Goal: Transaction & Acquisition: Purchase product/service

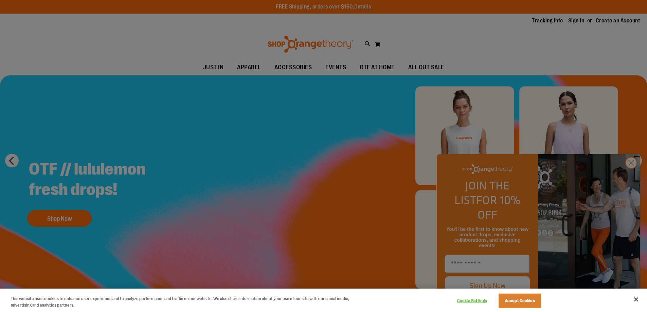
click at [629, 175] on div at bounding box center [323, 156] width 647 height 312
click at [526, 301] on button "Accept Cookies" at bounding box center [519, 301] width 42 height 14
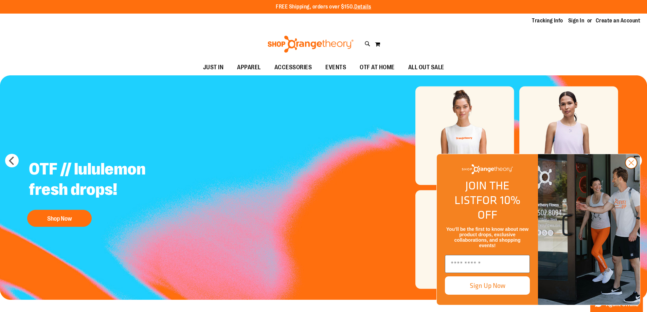
click at [631, 168] on circle "Close dialog" at bounding box center [630, 162] width 11 height 11
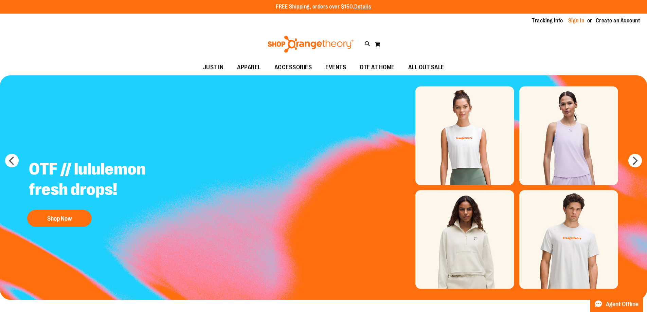
click at [576, 20] on link "Sign In" at bounding box center [576, 20] width 16 height 7
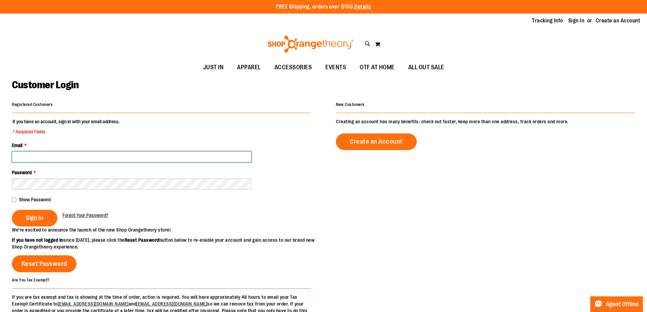
click at [27, 157] on input "Email *" at bounding box center [131, 156] width 239 height 11
type input "**********"
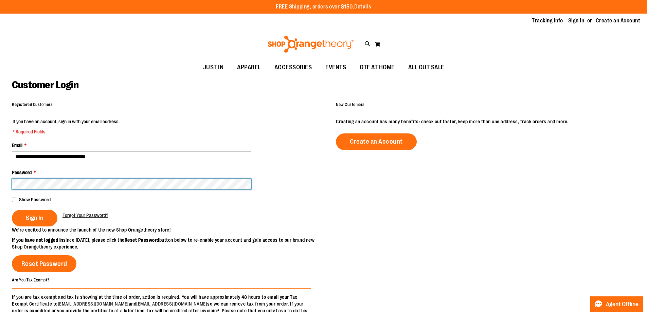
click at [12, 210] on button "Sign In" at bounding box center [34, 218] width 45 height 17
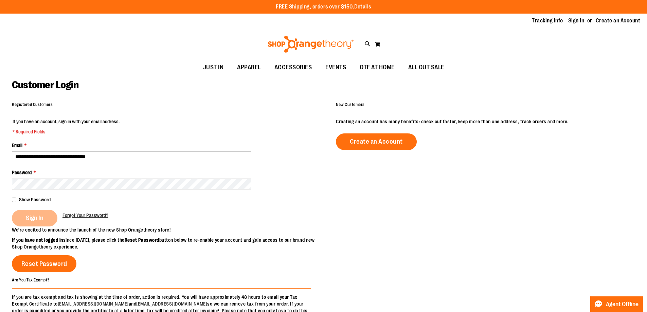
click at [37, 218] on div "Sign In" at bounding box center [37, 218] width 51 height 17
click at [40, 221] on div "Sign In" at bounding box center [37, 218] width 51 height 17
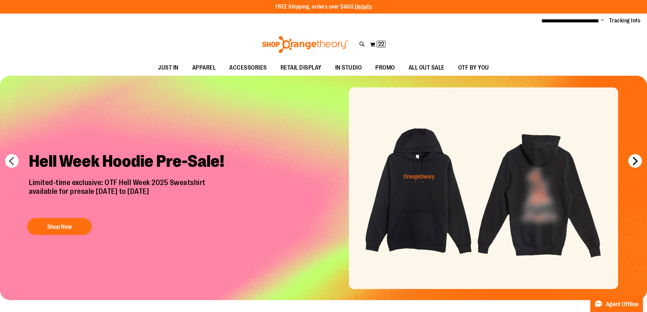
click at [634, 158] on button "next" at bounding box center [635, 161] width 14 height 14
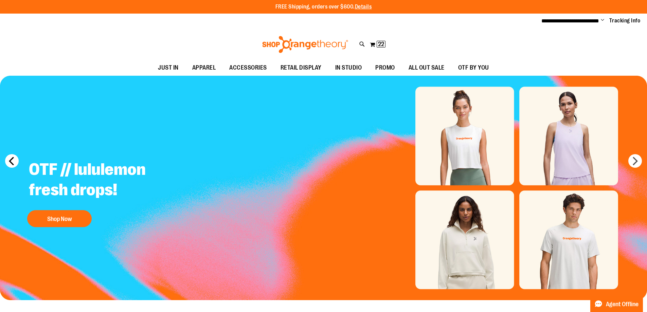
click at [16, 161] on button "prev" at bounding box center [12, 161] width 14 height 14
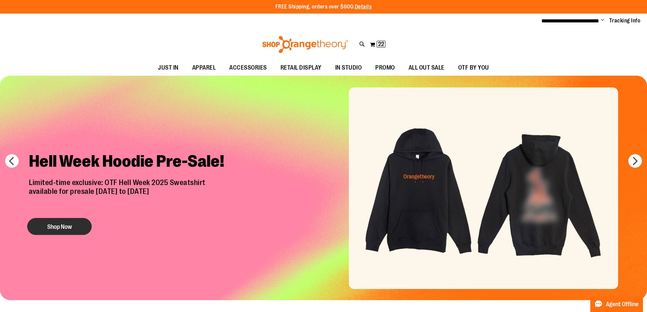
click at [61, 226] on button "Shop Now" at bounding box center [59, 226] width 64 height 17
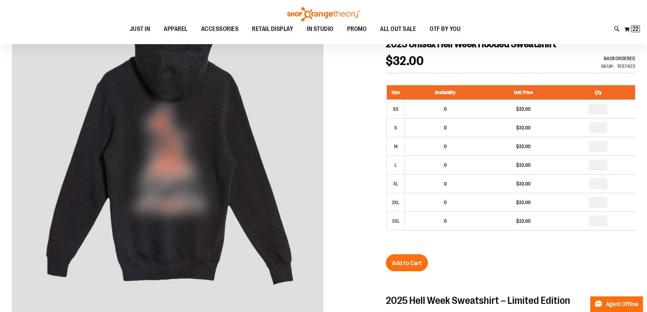
scroll to position [101, 0]
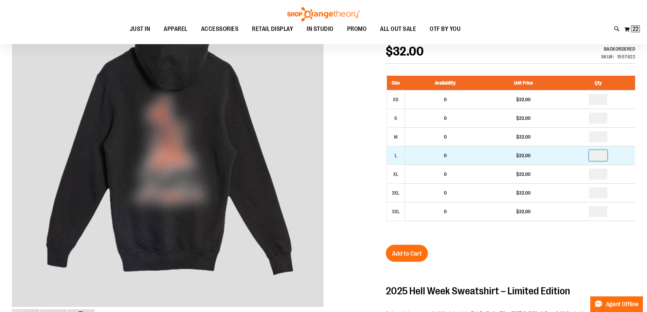
click at [605, 158] on input "number" at bounding box center [598, 155] width 18 height 11
type input "*"
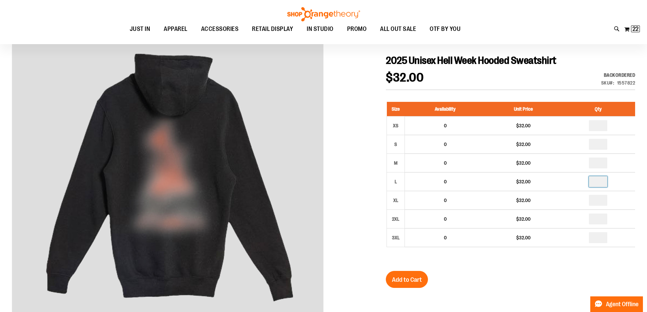
scroll to position [68, 0]
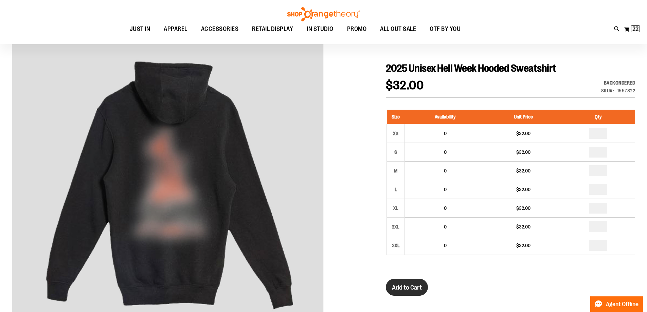
click at [406, 286] on span "Add to Cart" at bounding box center [407, 287] width 30 height 7
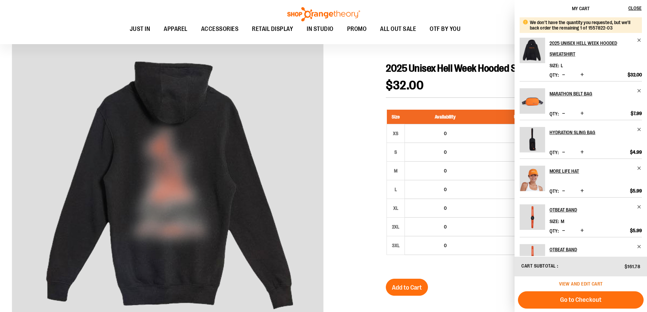
click at [578, 285] on span "View and edit cart" at bounding box center [581, 283] width 44 height 5
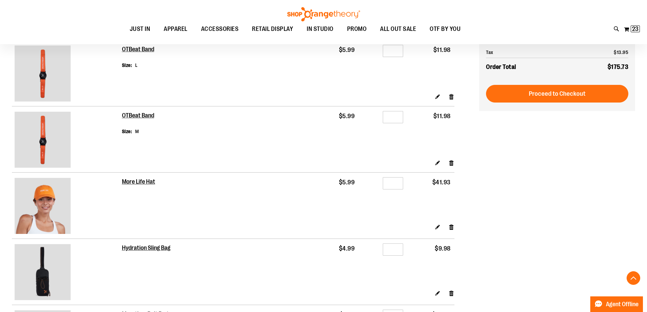
scroll to position [305, 0]
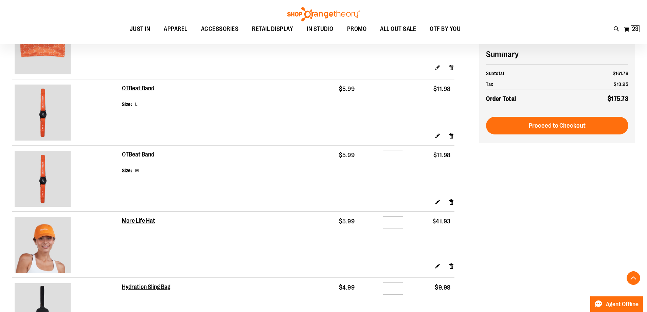
click at [42, 171] on img at bounding box center [43, 179] width 56 height 56
click at [43, 177] on img at bounding box center [43, 179] width 56 height 56
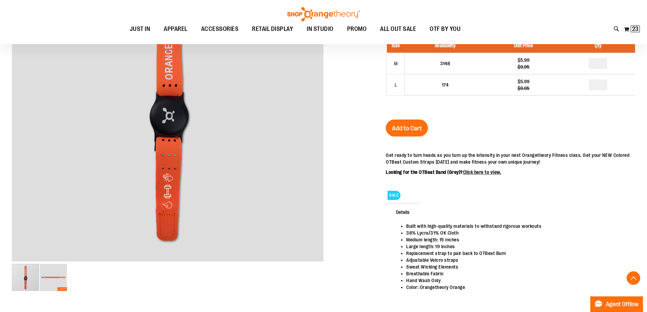
scroll to position [135, 0]
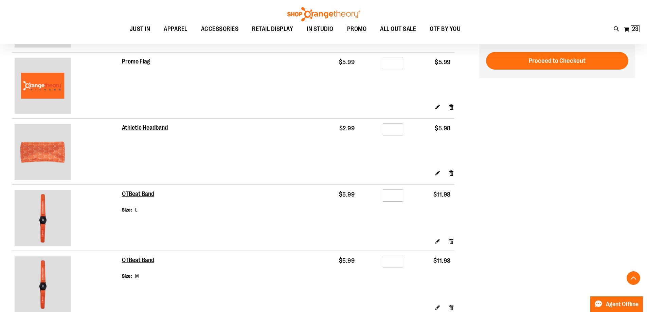
scroll to position [135, 0]
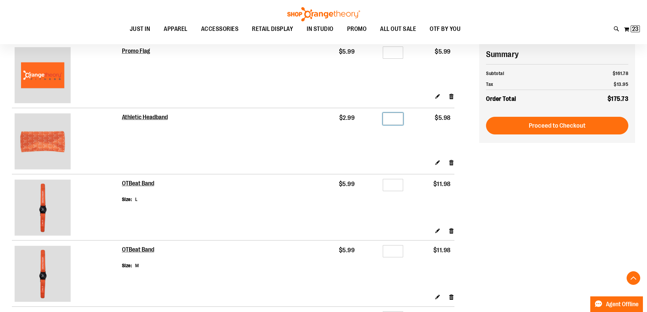
click at [394, 118] on input "*" at bounding box center [393, 119] width 20 height 12
click at [393, 118] on input "*" at bounding box center [393, 119] width 20 height 12
type input "*"
click at [399, 138] on td "Qty *" at bounding box center [382, 133] width 49 height 51
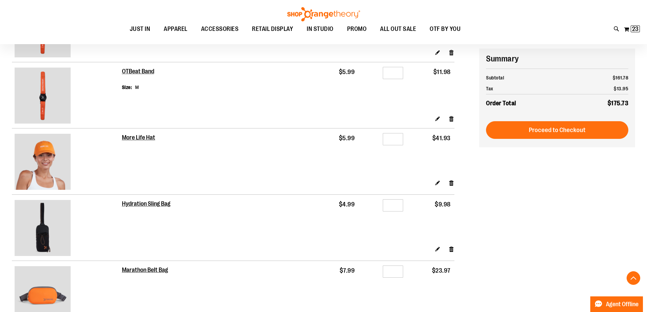
scroll to position [271, 0]
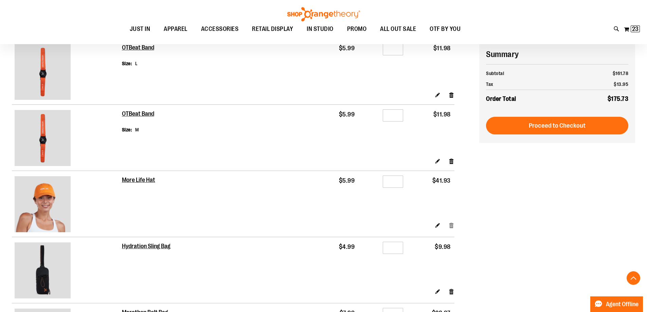
click at [452, 227] on link "Remove item" at bounding box center [451, 225] width 6 height 7
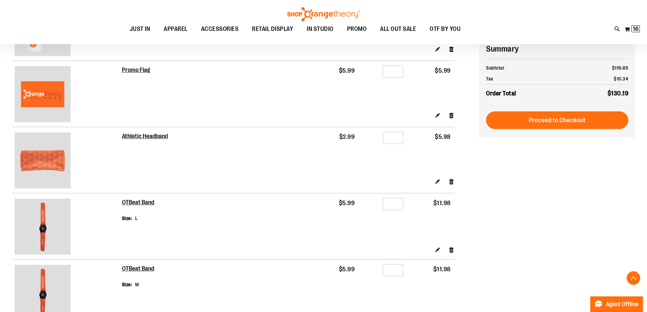
scroll to position [169, 0]
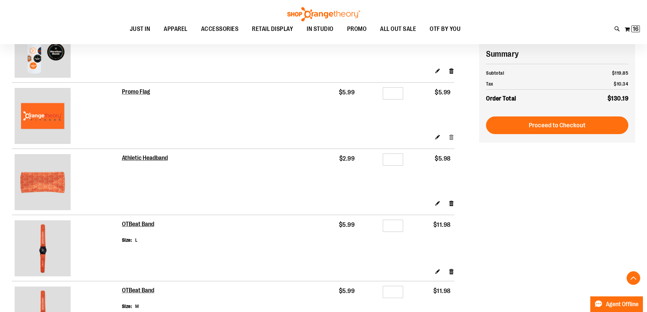
click at [450, 140] on link "Remove item" at bounding box center [451, 136] width 6 height 7
click at [451, 136] on link "Remove item" at bounding box center [451, 136] width 6 height 7
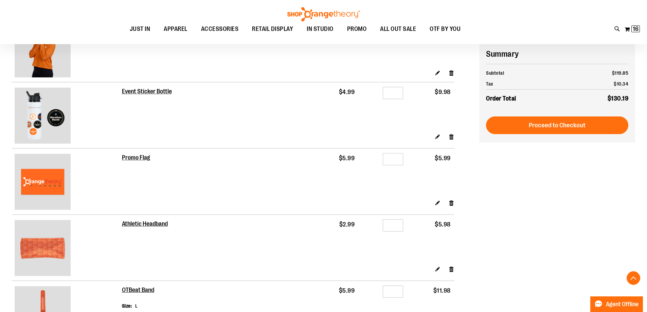
scroll to position [101, 0]
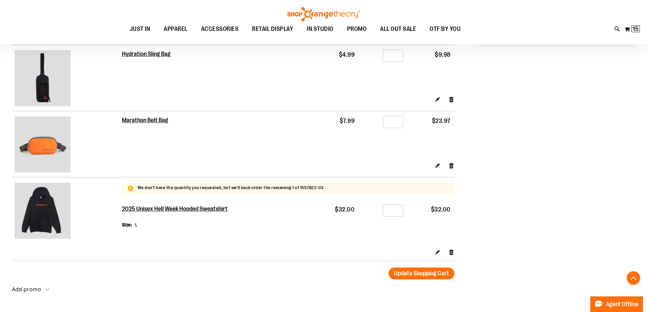
scroll to position [441, 0]
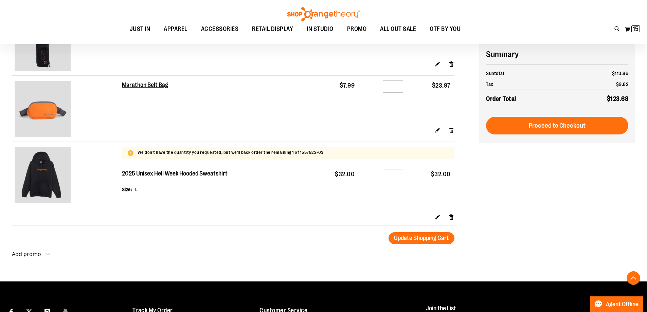
click at [598, 79] on td "$9.82" at bounding box center [600, 84] width 56 height 11
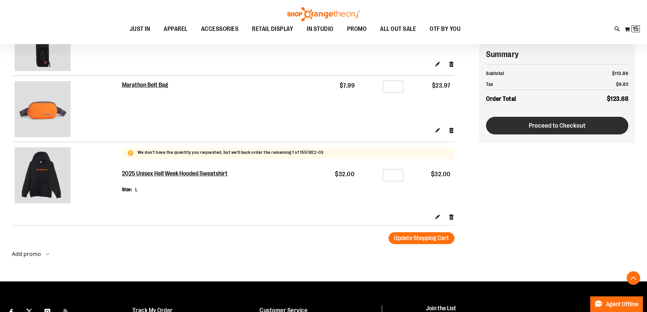
click at [540, 125] on span "Proceed to Checkout" at bounding box center [557, 125] width 57 height 7
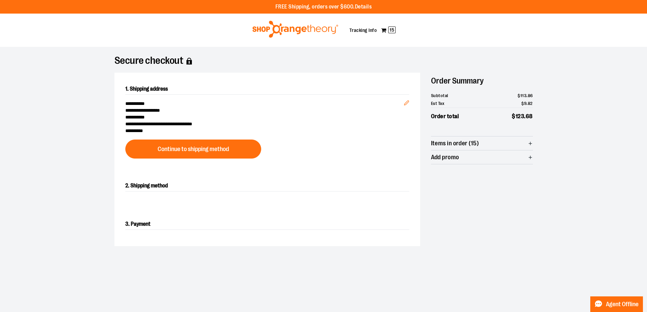
click at [511, 142] on span "Items in order (15)" at bounding box center [482, 143] width 102 height 14
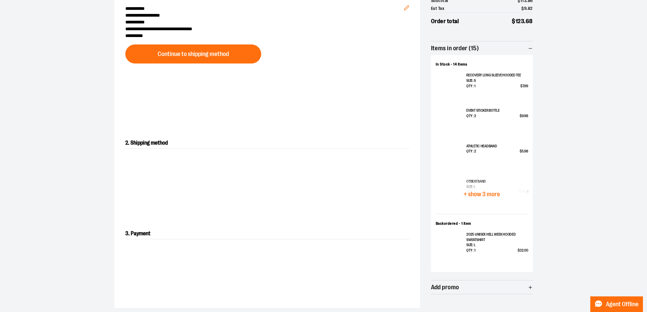
scroll to position [102, 0]
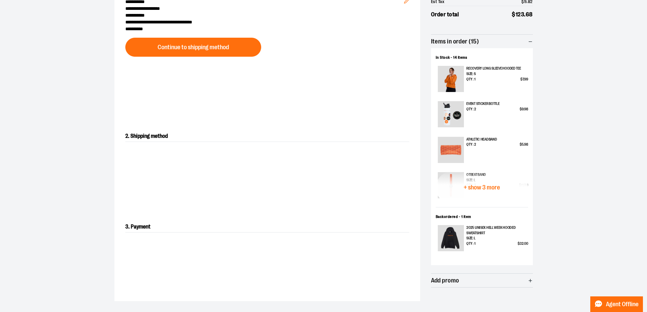
click at [485, 186] on span "+ show 3 more" at bounding box center [481, 187] width 36 height 6
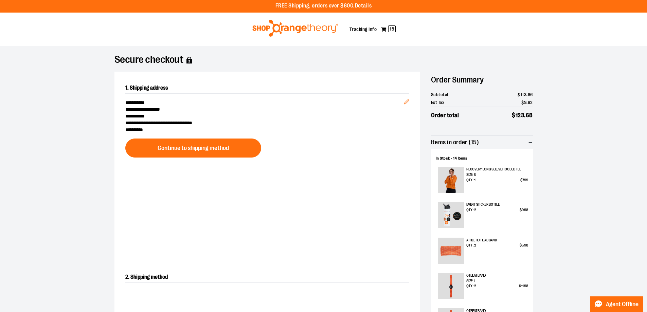
scroll to position [0, 0]
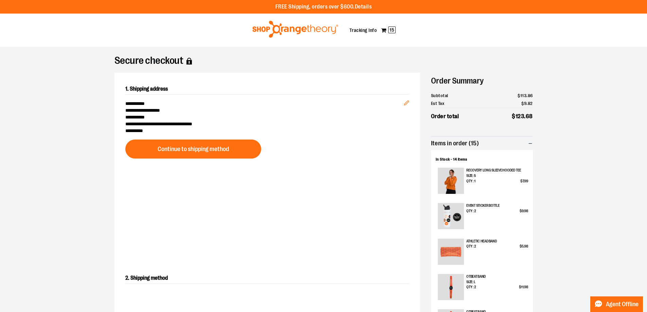
click at [290, 85] on h2 "1. Shipping address" at bounding box center [267, 89] width 284 height 11
click at [290, 55] on div "**********" at bounding box center [323, 290] width 435 height 487
click at [595, 104] on section "**********" at bounding box center [323, 290] width 647 height 487
